Goal: Task Accomplishment & Management: Use online tool/utility

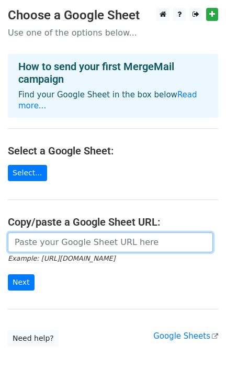
paste input "https://docs.google.com/spreadsheets/d/1vT6Gzsi-pvYUIXqObQVwiTQyHFbANDu4qZAOkto…"
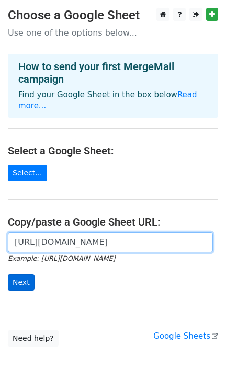
type input "https://docs.google.com/spreadsheets/d/1vT6Gzsi-pvYUIXqObQVwiTQyHFbANDu4qZAOkto…"
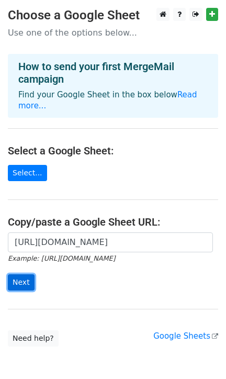
click at [21, 277] on input "Next" at bounding box center [21, 283] width 27 height 16
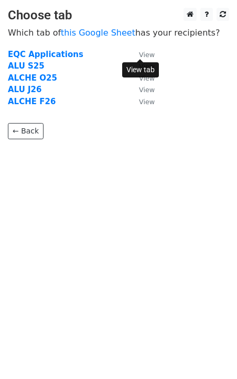
drag, startPoint x: 137, startPoint y: 53, endPoint x: 145, endPoint y: 53, distance: 8.4
click at [145, 53] on small "View" at bounding box center [147, 55] width 16 height 8
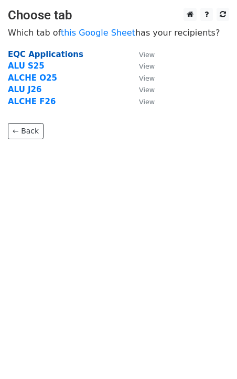
click at [23, 53] on strong "EQC Applications" at bounding box center [45, 54] width 75 height 9
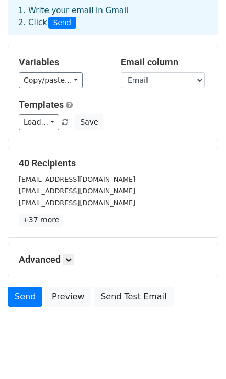
scroll to position [68, 0]
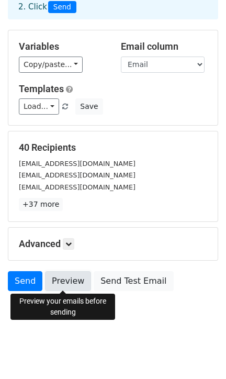
click at [75, 284] on link "Preview" at bounding box center [68, 281] width 46 height 20
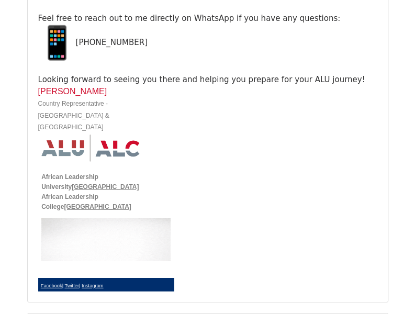
scroll to position [19401, 0]
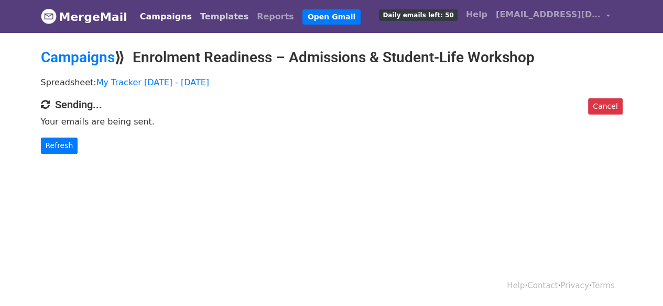
click at [196, 16] on link "Templates" at bounding box center [224, 16] width 57 height 21
